Goal: Find specific page/section: Find specific page/section

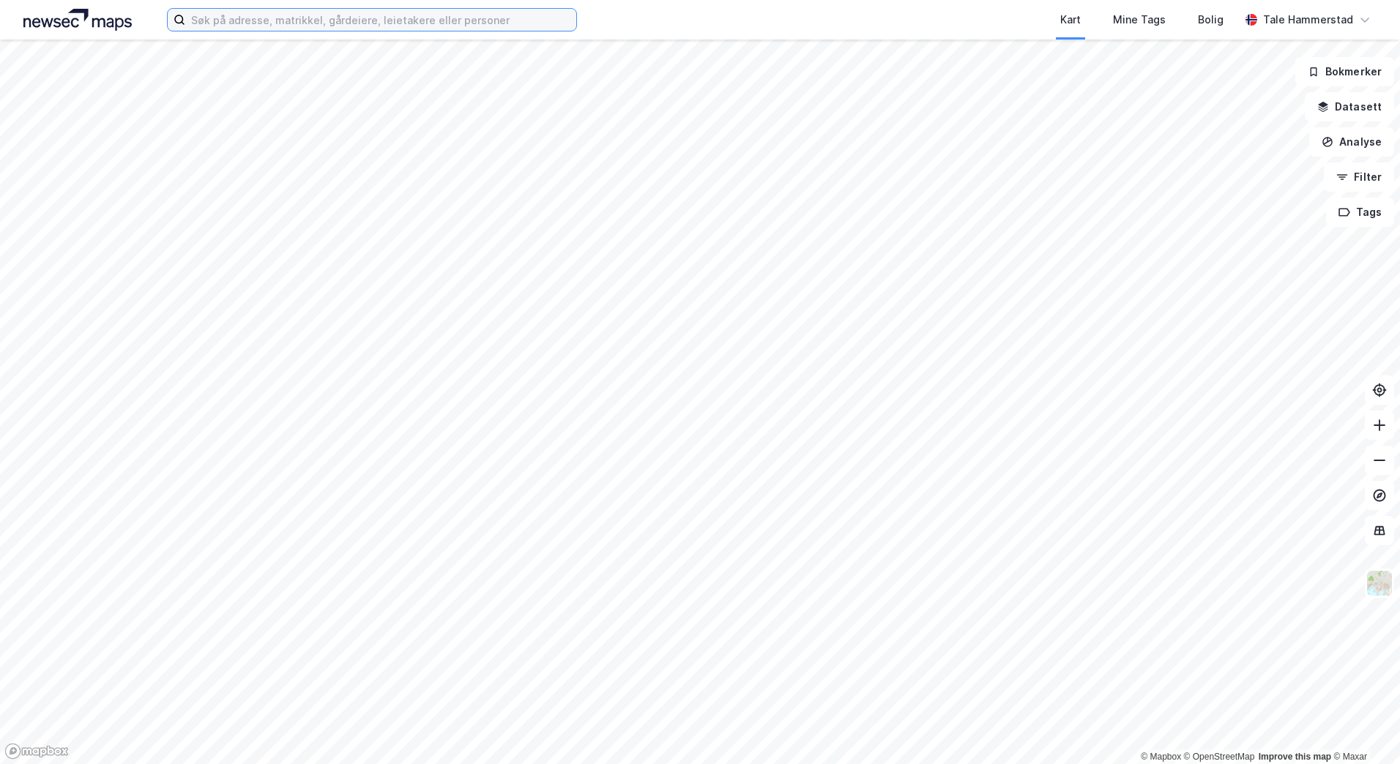
click at [447, 19] on input at bounding box center [380, 20] width 391 height 22
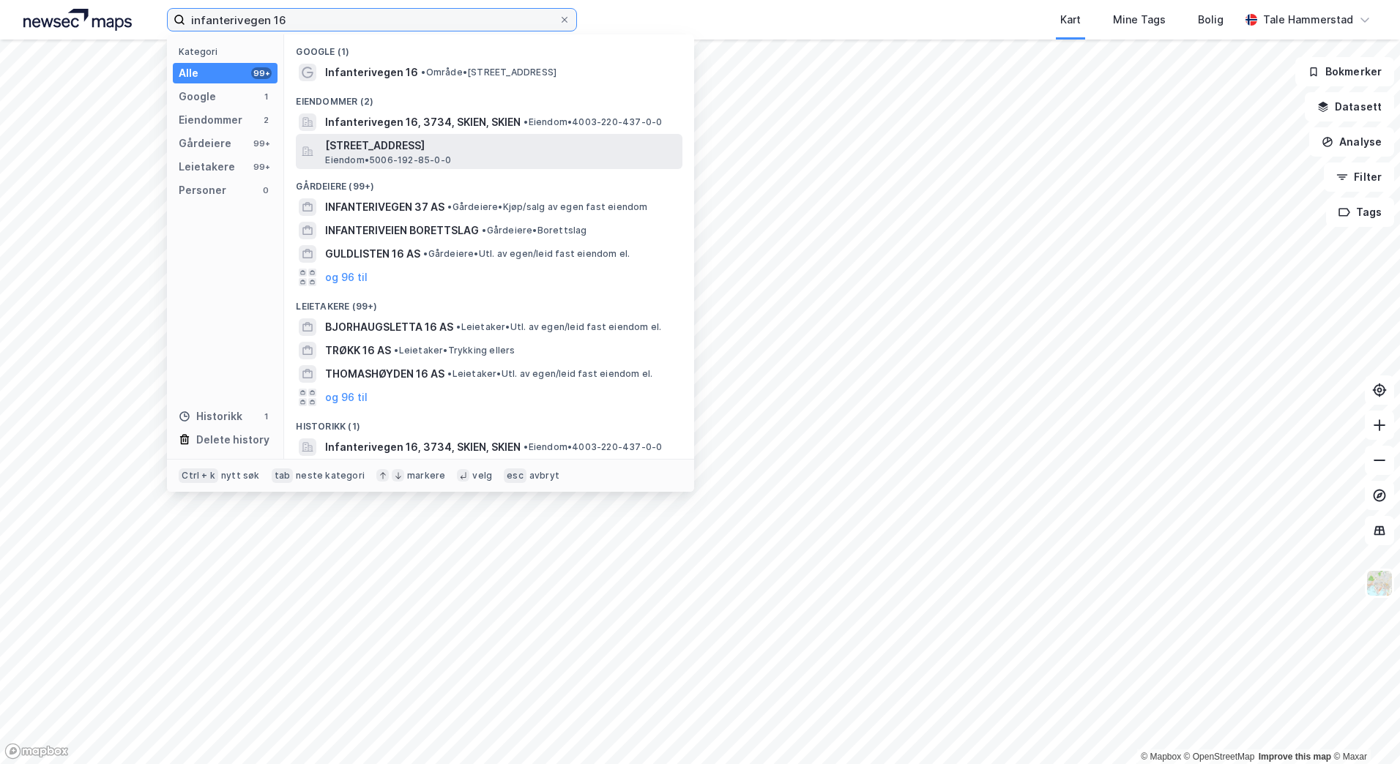
type input "infanterivegen 16"
